Goal: Task Accomplishment & Management: Use online tool/utility

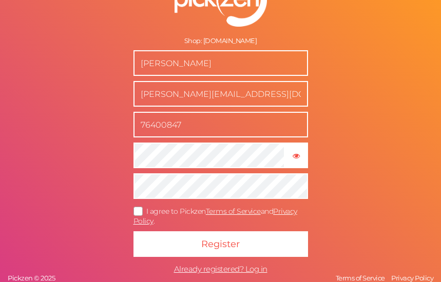
click at [133, 231] on button "Register" at bounding box center [220, 244] width 174 height 26
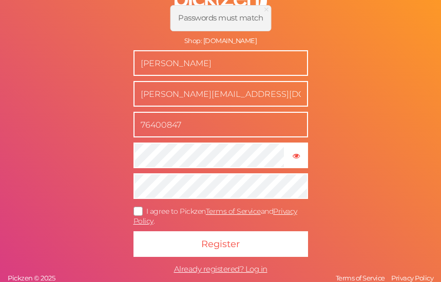
click at [137, 209] on icon at bounding box center [138, 212] width 16 height 6
click at [0, 0] on input "I agree to Pickzen Terms of Service and Privacy Policy ." at bounding box center [0, 0] width 0 height 0
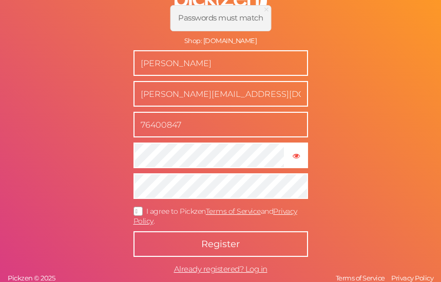
click at [169, 232] on button "Register" at bounding box center [220, 244] width 174 height 26
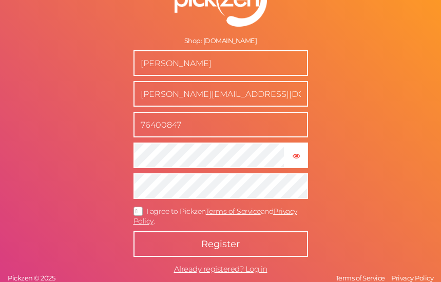
click at [229, 246] on span "Register" at bounding box center [220, 243] width 38 height 11
click at [233, 245] on span "Register" at bounding box center [220, 243] width 38 height 11
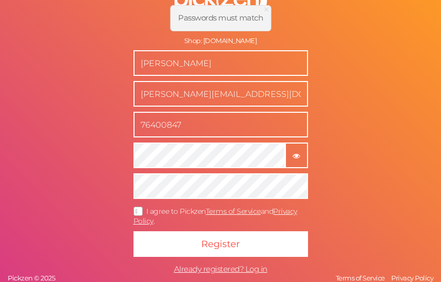
click at [298, 161] on button "× Show password" at bounding box center [296, 156] width 23 height 26
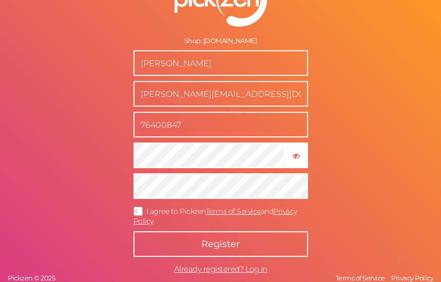
click at [210, 237] on button "Register" at bounding box center [220, 244] width 174 height 26
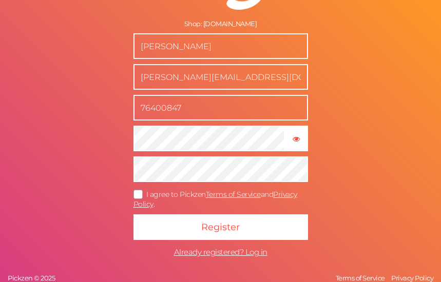
scroll to position [17, 0]
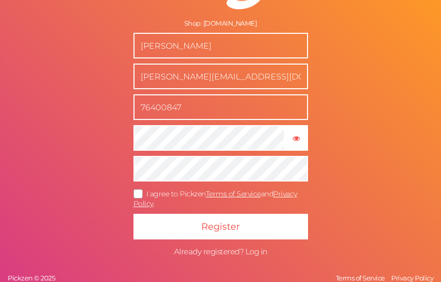
click at [244, 251] on span "Already registered? Log in" at bounding box center [220, 252] width 93 height 10
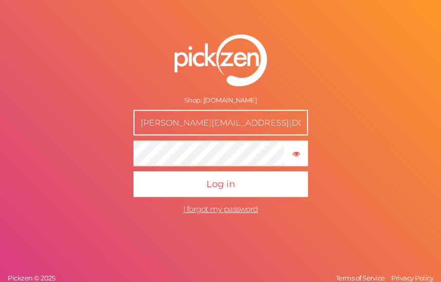
click at [261, 183] on button "Log in" at bounding box center [220, 185] width 174 height 26
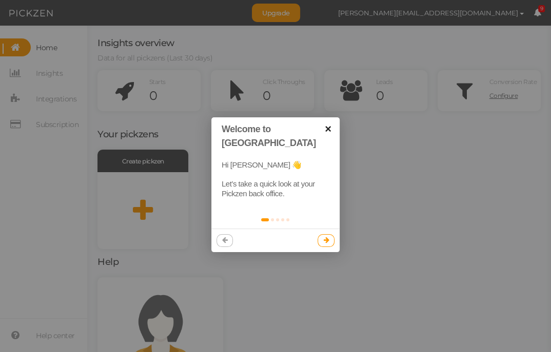
click at [324, 131] on link "×" at bounding box center [327, 128] width 23 height 23
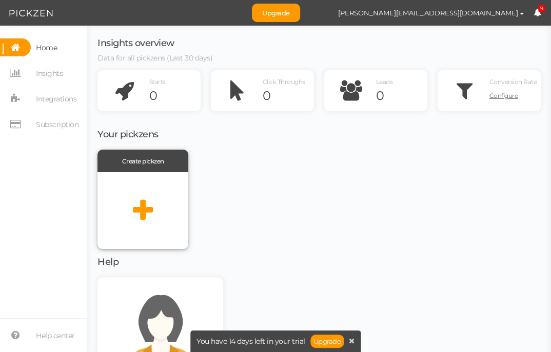
click at [169, 197] on div at bounding box center [142, 210] width 91 height 77
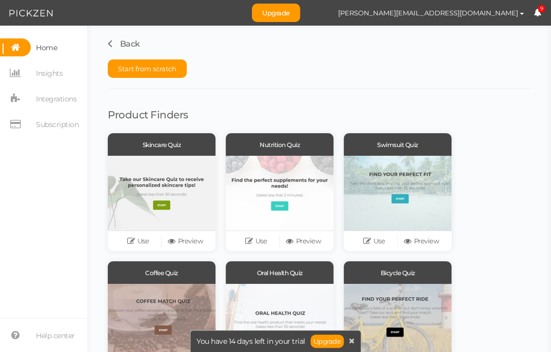
click at [53, 53] on span "Home" at bounding box center [46, 47] width 21 height 16
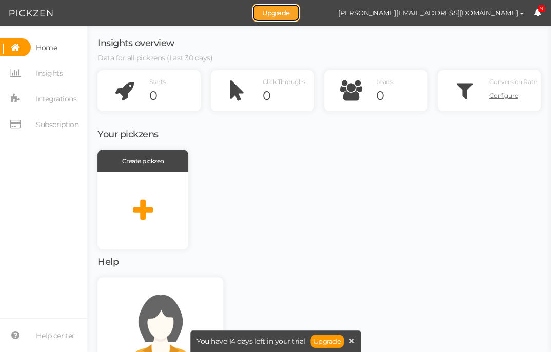
click at [300, 15] on link "Upgrade" at bounding box center [276, 13] width 48 height 18
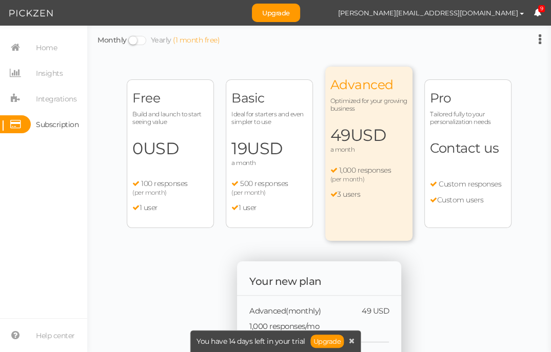
click at [192, 144] on span "0 USD" at bounding box center [170, 148] width 76 height 21
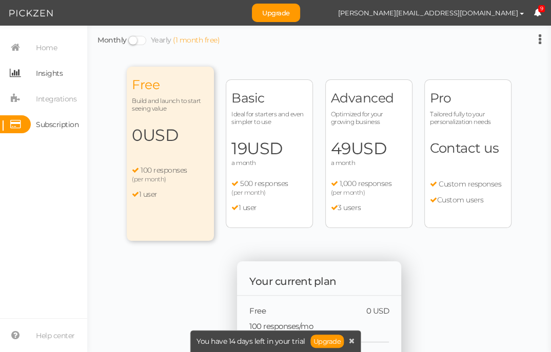
click at [46, 75] on span "Insights" at bounding box center [49, 73] width 27 height 16
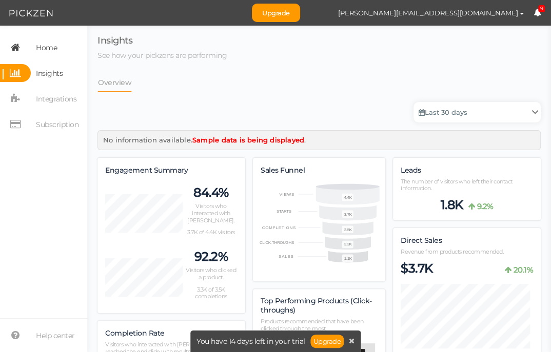
scroll to position [1118, 433]
click at [54, 103] on span "Integrations" at bounding box center [56, 99] width 41 height 16
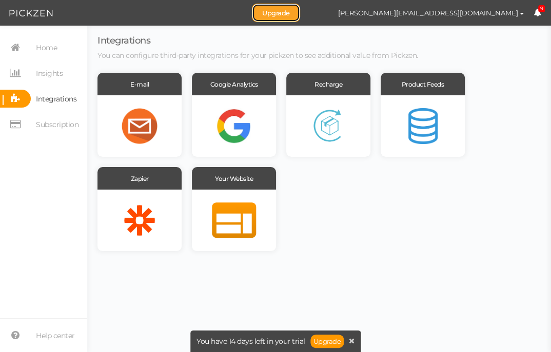
click at [300, 8] on link "Upgrade" at bounding box center [276, 13] width 48 height 18
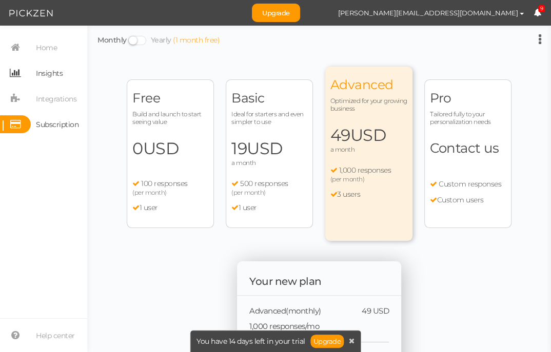
click at [26, 77] on icon at bounding box center [15, 73] width 31 height 18
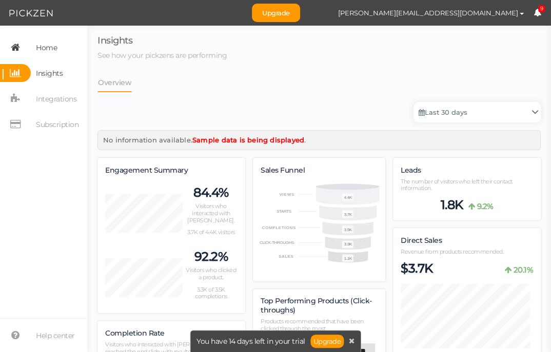
scroll to position [1118, 433]
click at [45, 48] on span "Home" at bounding box center [46, 47] width 21 height 16
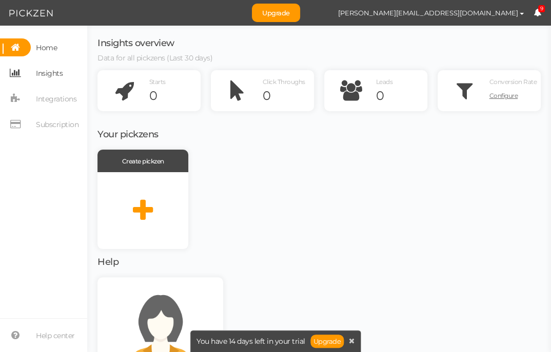
click at [42, 66] on span "Insights" at bounding box center [49, 73] width 27 height 16
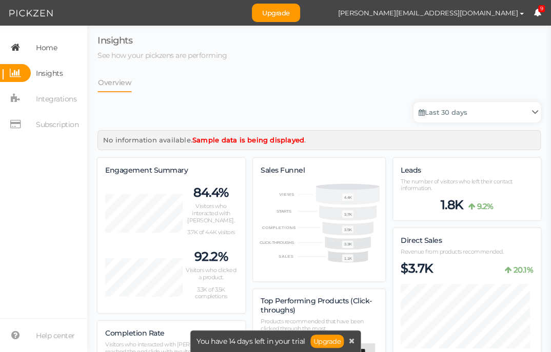
click at [50, 53] on span "Home" at bounding box center [46, 47] width 21 height 16
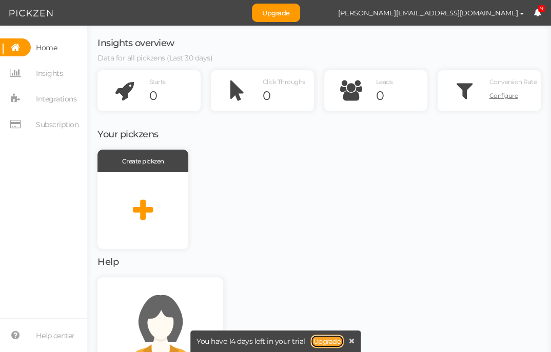
click at [326, 282] on link "Upgrade" at bounding box center [327, 341] width 34 height 13
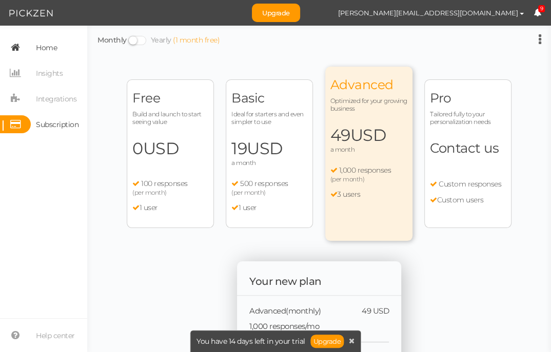
click at [65, 48] on link "Home" at bounding box center [43, 47] width 87 height 18
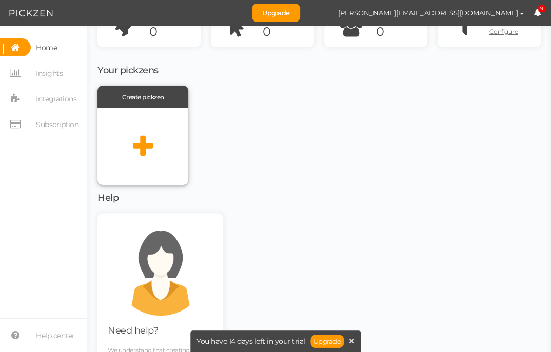
click at [158, 170] on div at bounding box center [142, 146] width 91 height 77
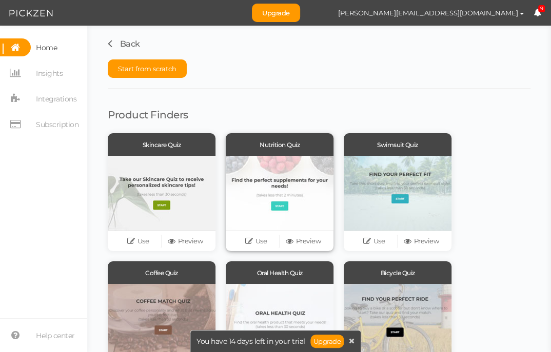
click at [235, 208] on div at bounding box center [280, 193] width 108 height 75
click at [290, 239] on icon at bounding box center [291, 241] width 10 height 8
click at [29, 94] on icon at bounding box center [15, 99] width 31 height 18
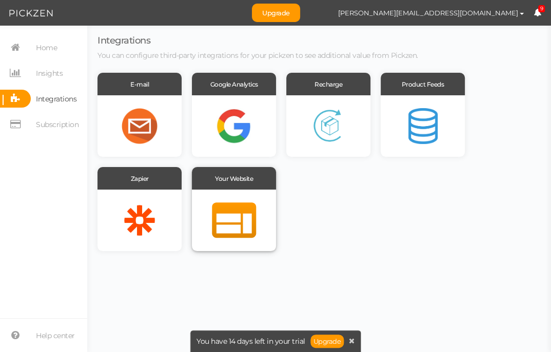
click at [218, 181] on span "Your Website" at bounding box center [234, 179] width 38 height 8
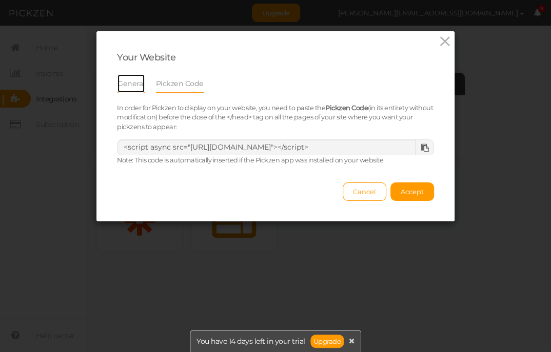
click at [131, 80] on link "General" at bounding box center [131, 83] width 28 height 19
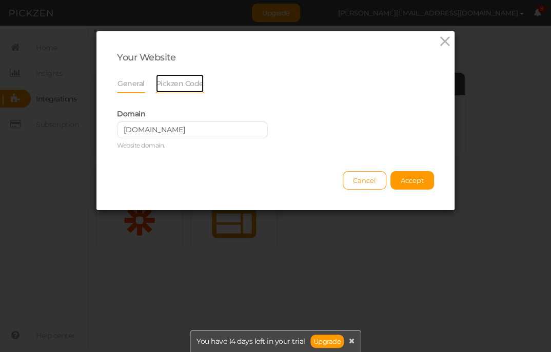
click at [167, 85] on link "Pickzen Code" at bounding box center [179, 83] width 49 height 19
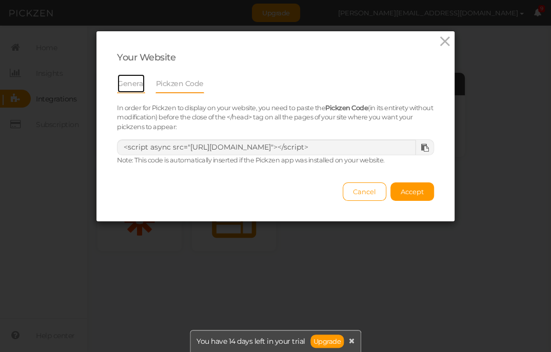
click at [137, 85] on link "General" at bounding box center [131, 83] width 28 height 19
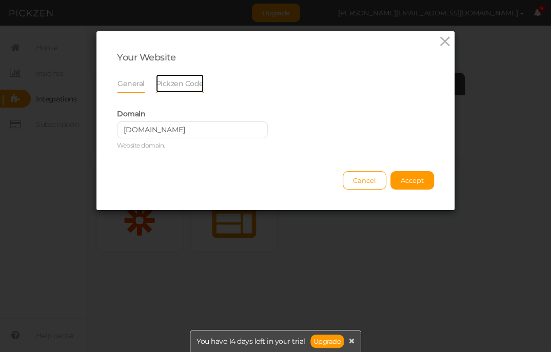
click at [159, 86] on link "Pickzen Code" at bounding box center [179, 83] width 49 height 19
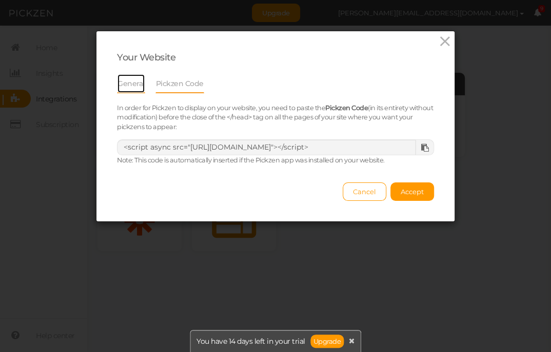
click at [133, 86] on link "General" at bounding box center [131, 83] width 28 height 19
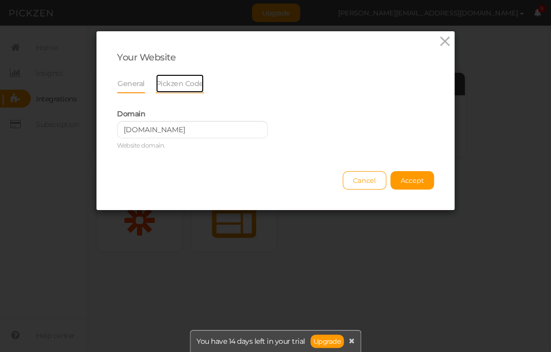
click at [166, 87] on link "Pickzen Code" at bounding box center [179, 83] width 49 height 19
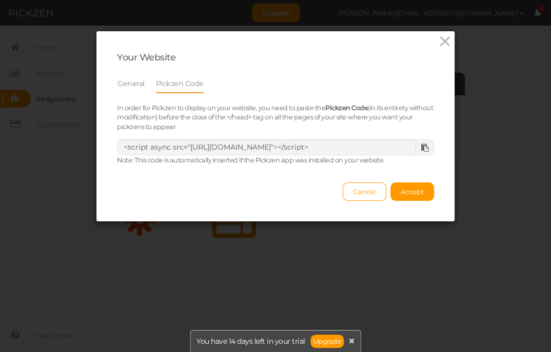
click at [421, 149] on icon at bounding box center [425, 148] width 8 height 8
click at [440, 40] on icon at bounding box center [444, 41] width 15 height 15
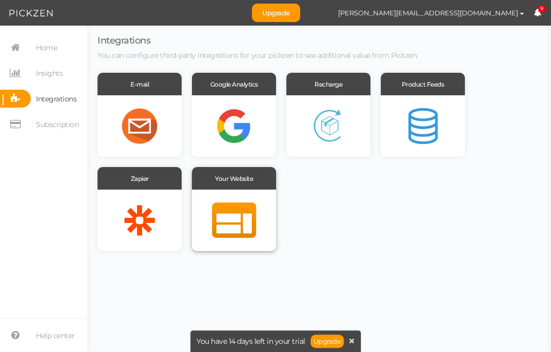
click at [261, 188] on div "Your Website" at bounding box center [234, 178] width 84 height 23
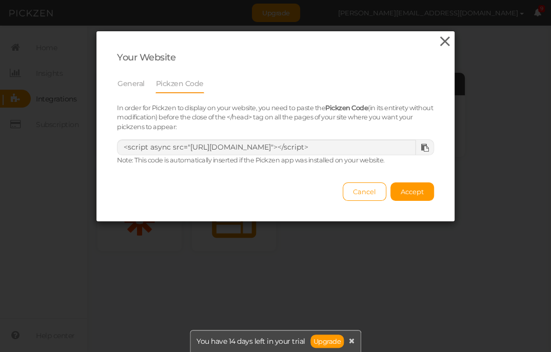
click at [439, 43] on icon at bounding box center [444, 41] width 15 height 15
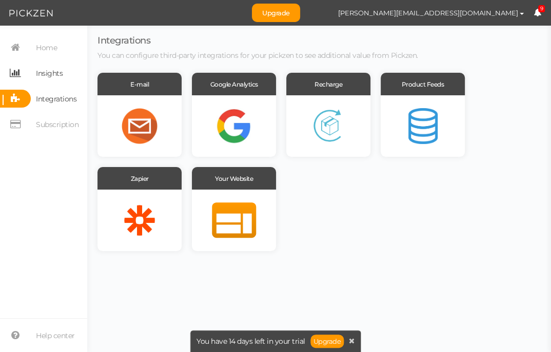
click at [50, 69] on span "Insights" at bounding box center [49, 73] width 27 height 16
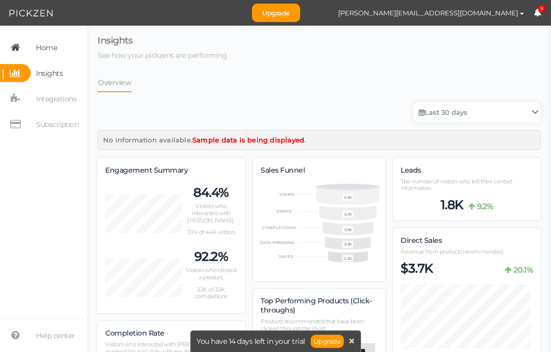
scroll to position [1118, 433]
click at [56, 42] on span "Home" at bounding box center [46, 47] width 21 height 16
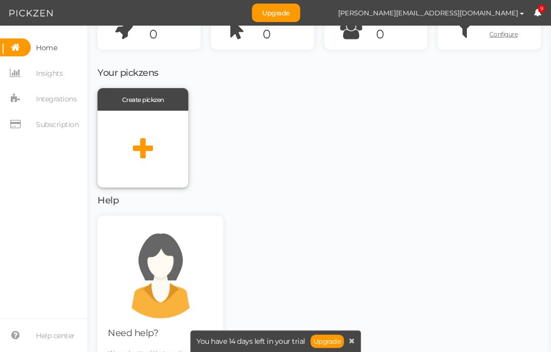
scroll to position [64, 0]
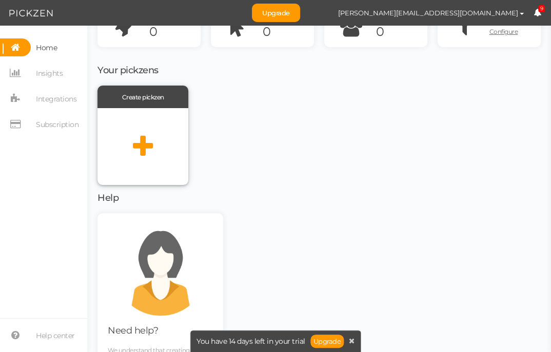
click at [149, 152] on icon at bounding box center [143, 147] width 20 height 26
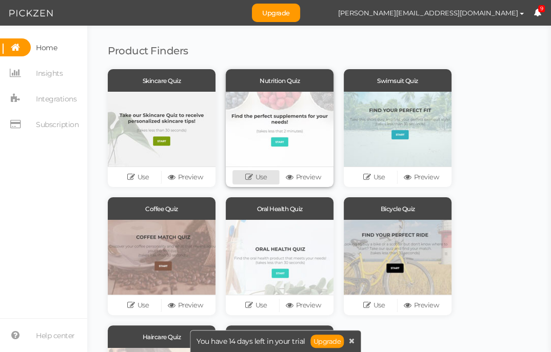
click at [257, 175] on link "Use" at bounding box center [255, 177] width 47 height 14
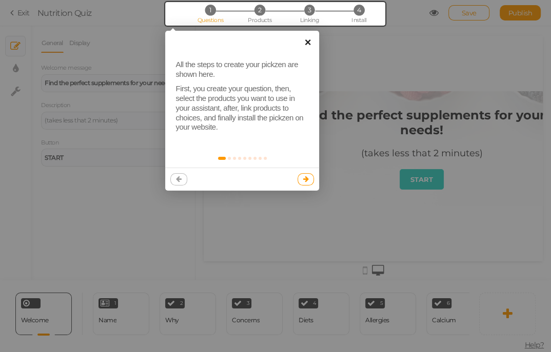
click at [309, 44] on link "×" at bounding box center [307, 42] width 23 height 23
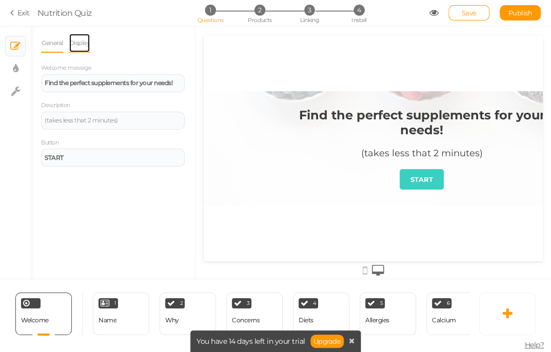
click at [86, 41] on link "Display" at bounding box center [80, 42] width 22 height 19
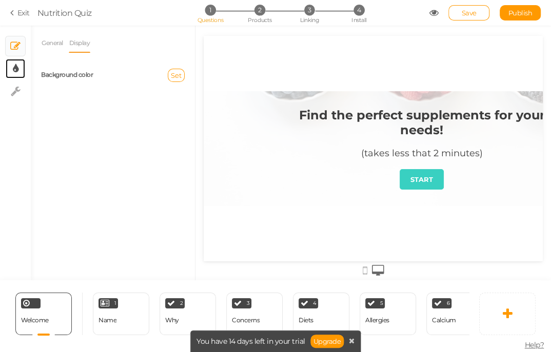
click at [18, 66] on link "× Display settings" at bounding box center [15, 68] width 19 height 19
select select "2"
select select "montserrat"
select select "fade"
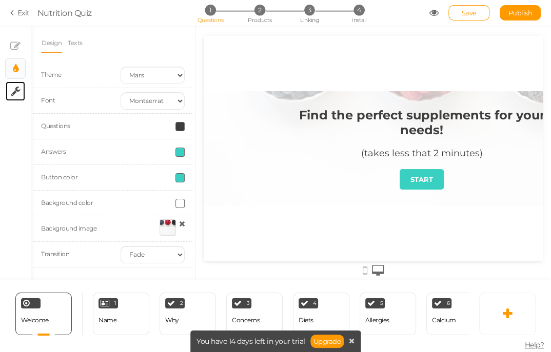
click at [8, 99] on link "× Settings" at bounding box center [15, 91] width 19 height 19
select select "en"
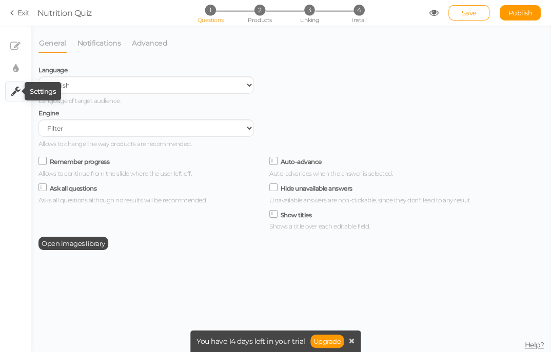
click at [19, 86] on icon at bounding box center [16, 91] width 10 height 10
click at [24, 69] on link "× Display settings" at bounding box center [15, 68] width 19 height 19
select select "2"
select select "montserrat"
select select "fade"
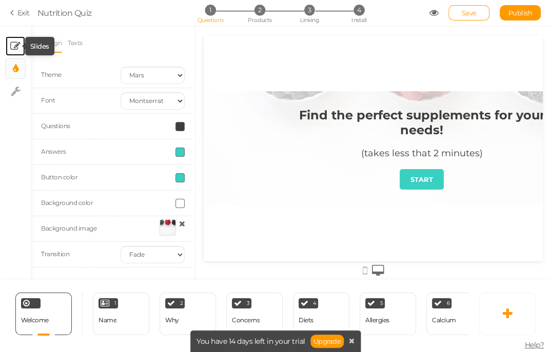
click at [13, 49] on icon at bounding box center [15, 46] width 10 height 10
